Goal: Communication & Community: Participate in discussion

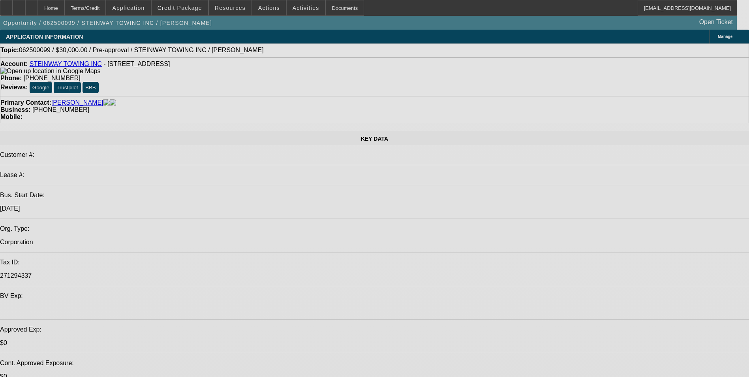
select select "0"
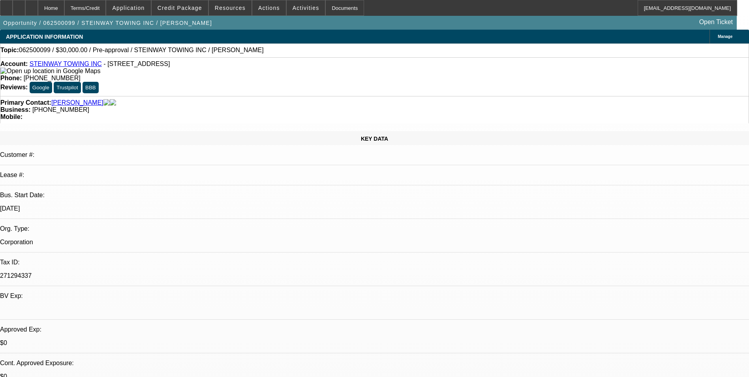
select select "2"
select select "0.1"
select select "1"
select select "2"
select select "4"
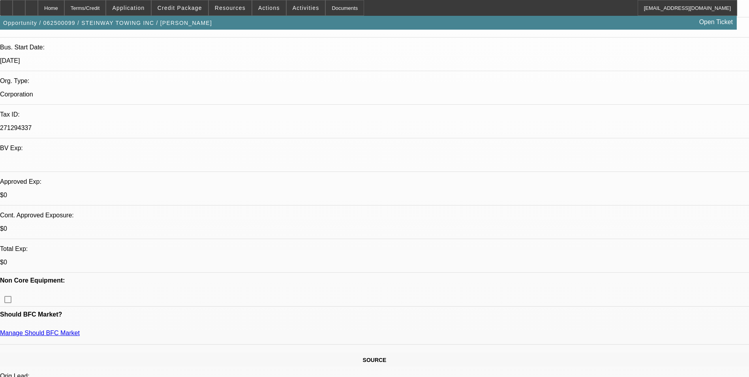
scroll to position [197, 0]
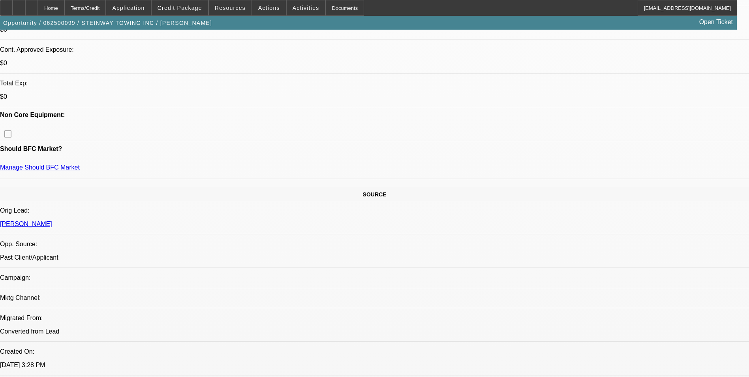
scroll to position [316, 0]
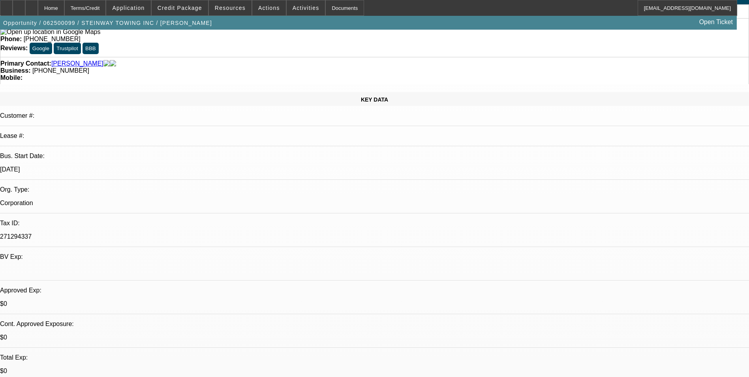
scroll to position [0, 0]
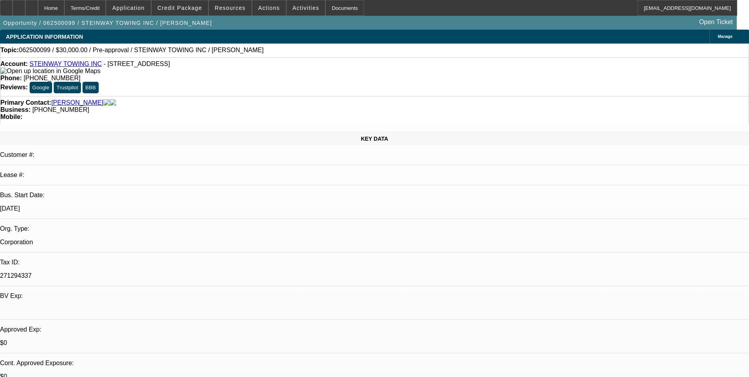
radio input "true"
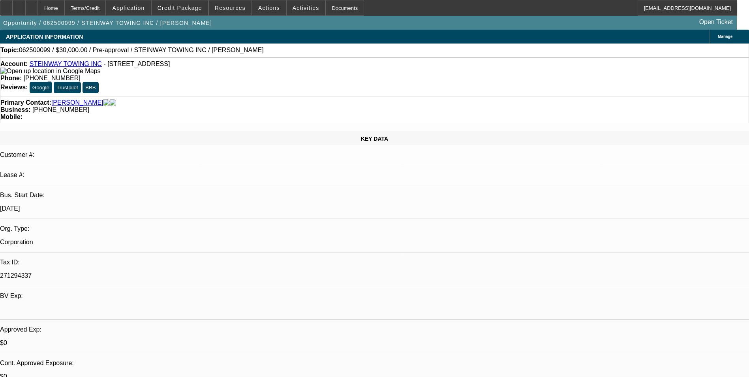
scroll to position [17, 0]
type textarea "9-2: [PERSON_NAME] called for [PERSON_NAME], i called back--spoke on [PHONE_NUM…"
radio input "true"
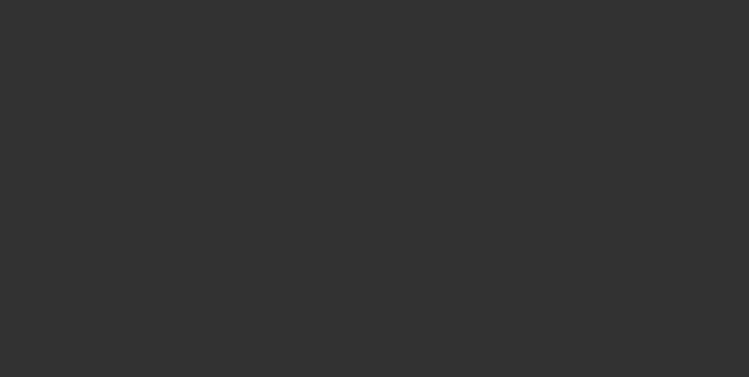
scroll to position [0, 0]
